Goal: Information Seeking & Learning: Learn about a topic

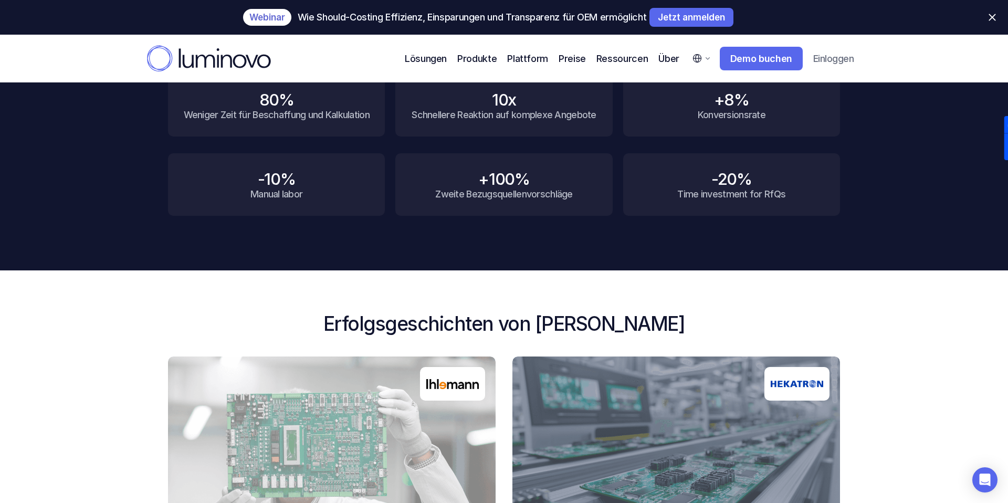
scroll to position [829, 0]
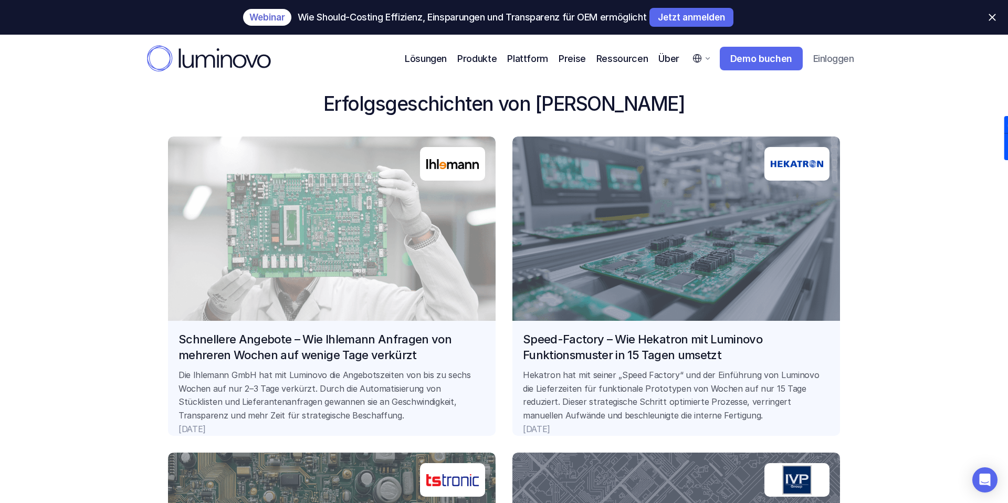
click at [404, 340] on link "Schnellere Angebote – Wie Ihlemann Anfragen von mehreren Wochen auf wenige Tage…" at bounding box center [332, 285] width 328 height 299
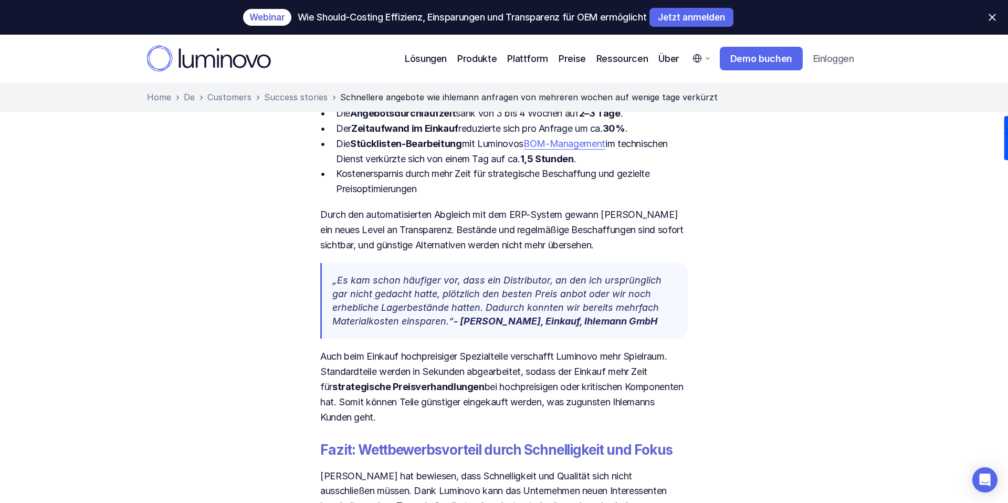
scroll to position [1350, 0]
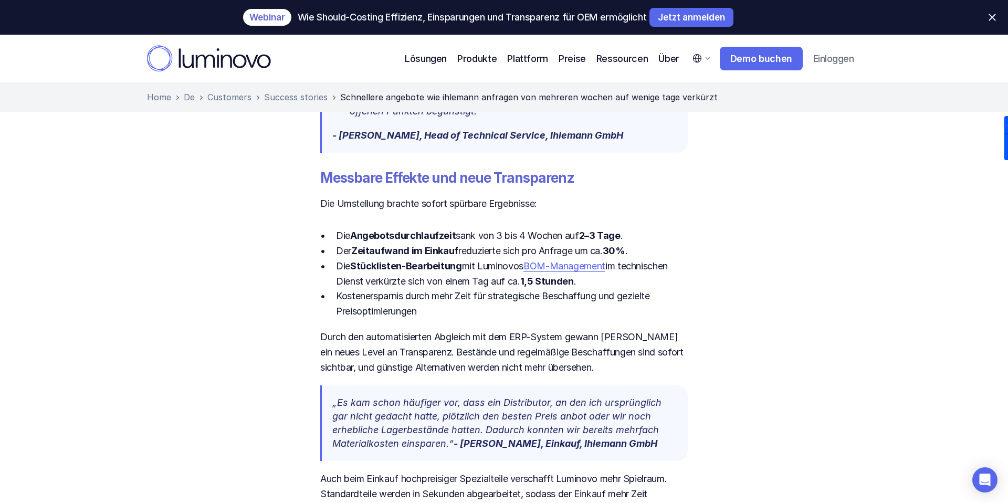
drag, startPoint x: 458, startPoint y: 235, endPoint x: 583, endPoint y: 233, distance: 125.0
click at [584, 234] on p "Die Angebotsdurchlaufzeit sank von 3 bis 4 Wochen auf 2–3 Tage ." at bounding box center [512, 235] width 352 height 15
click at [500, 235] on p "Die Angebotsdurchlaufzeit sank von 3 bis 4 Wochen auf 2–3 Tage ." at bounding box center [512, 235] width 352 height 15
drag, startPoint x: 500, startPoint y: 235, endPoint x: 628, endPoint y: 239, distance: 128.7
click at [628, 239] on p "Die Angebotsdurchlaufzeit sank von 3 bis 4 Wochen auf 2–3 Tage ." at bounding box center [512, 235] width 352 height 15
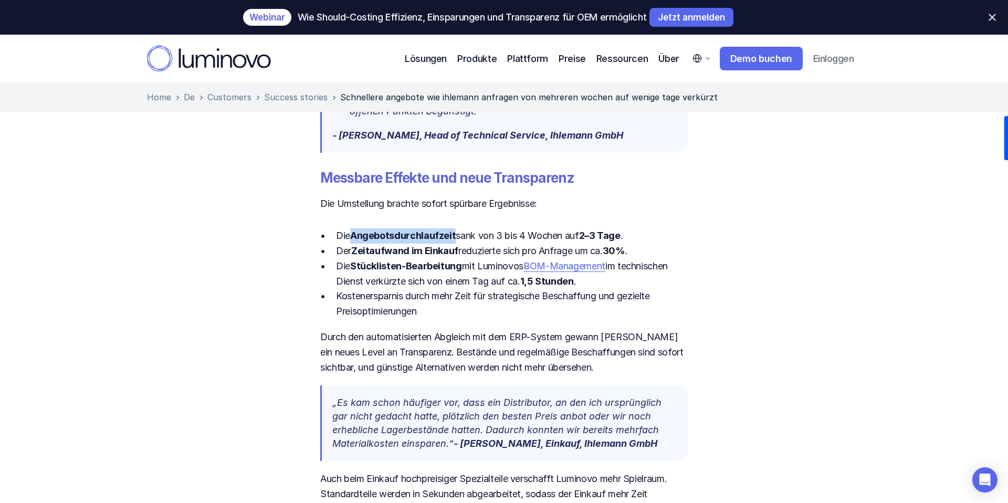
drag, startPoint x: 356, startPoint y: 235, endPoint x: 455, endPoint y: 235, distance: 99.2
click at [455, 235] on p "Die Angebotsdurchlaufzeit sank von 3 bis 4 Wochen auf 2–3 Tage ." at bounding box center [512, 235] width 352 height 15
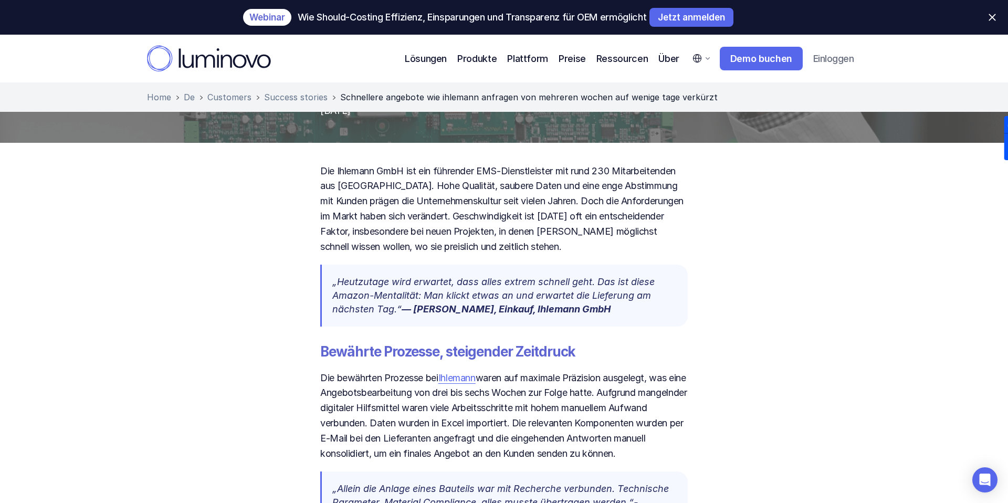
scroll to position [0, 0]
